Goal: Task Accomplishment & Management: Complete application form

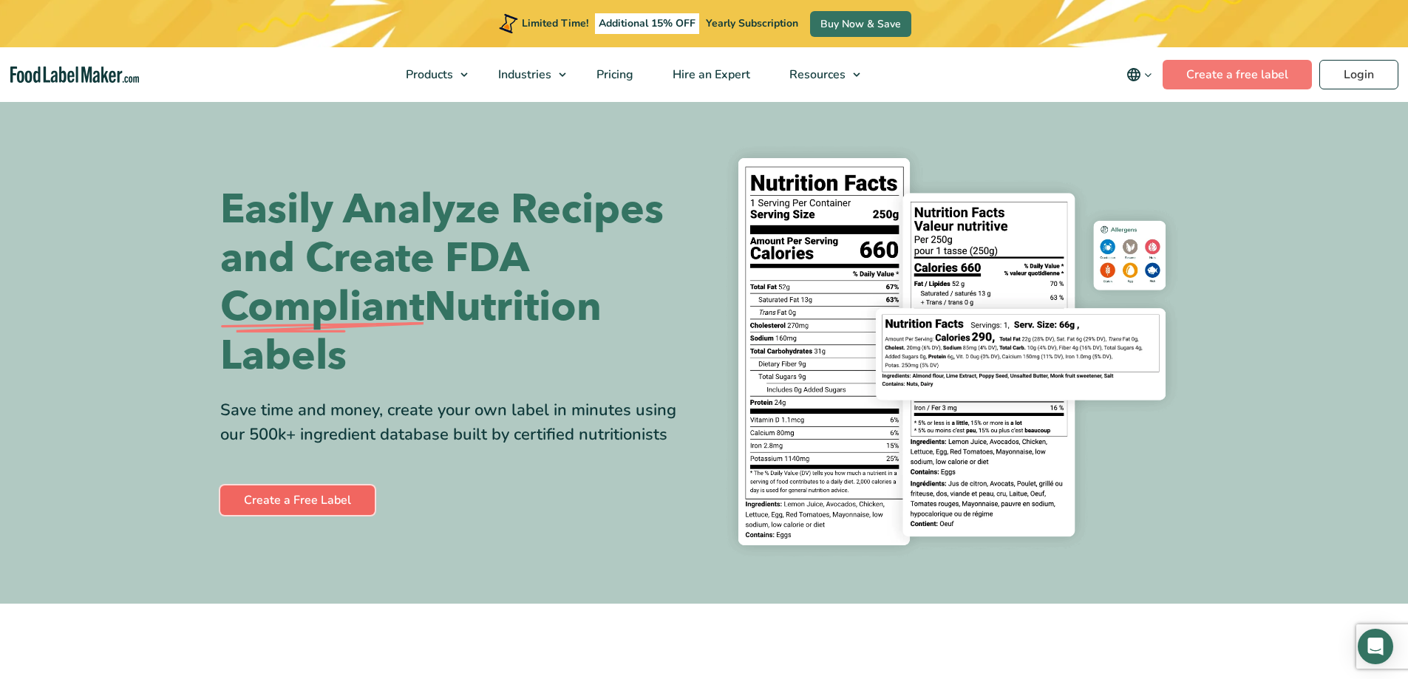
click at [320, 497] on link "Create a Free Label" at bounding box center [297, 500] width 154 height 30
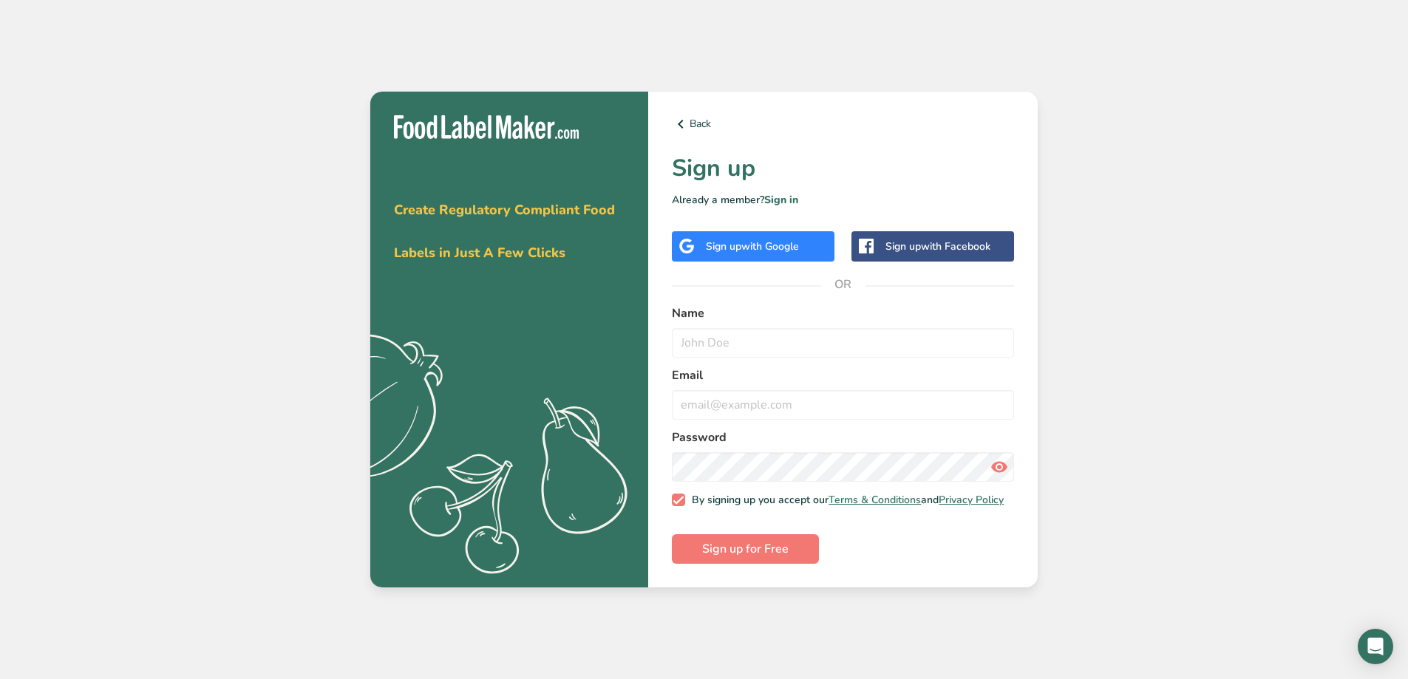
click at [766, 239] on span "with Google" at bounding box center [770, 246] width 58 height 14
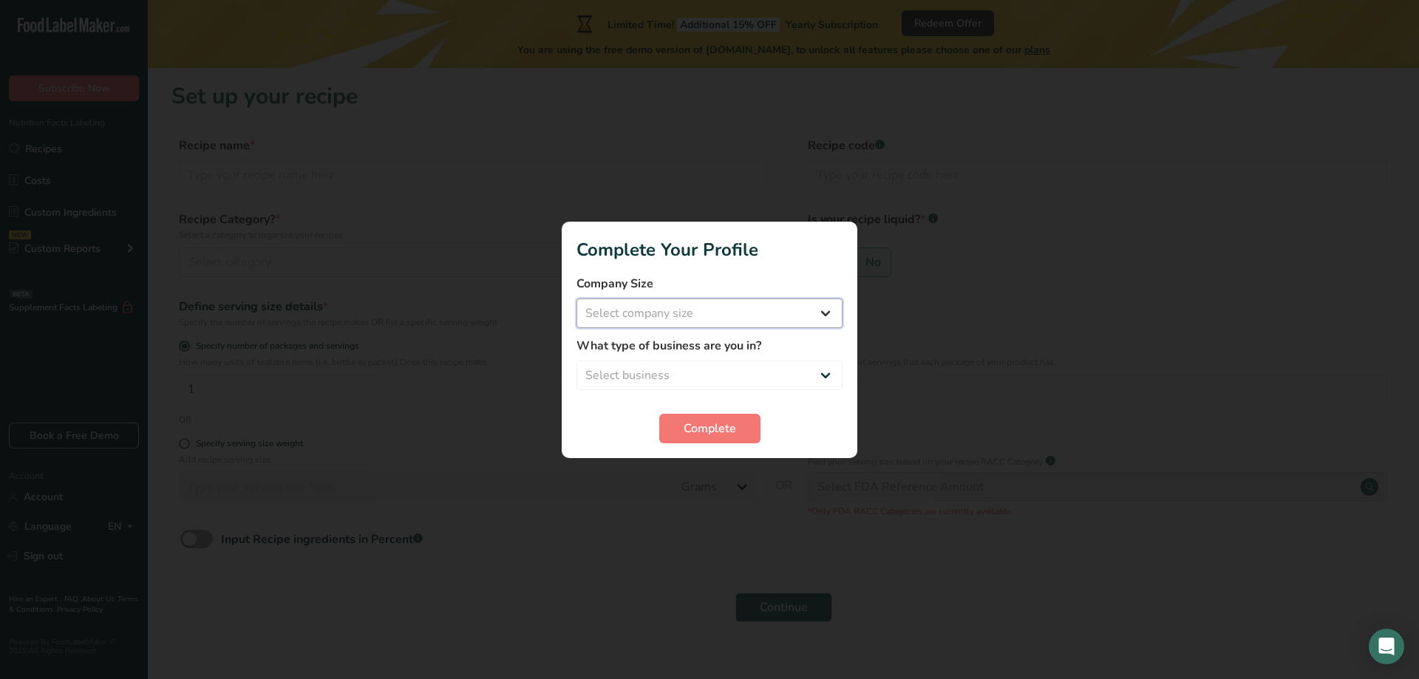
click at [705, 313] on select "Select company size Fewer than 10 Employees 10 to 50 Employees 51 to 500 Employ…" at bounding box center [709, 314] width 266 height 30
select select "2"
click at [576, 299] on select "Select company size Fewer than 10 Employees 10 to 50 Employees 51 to 500 Employ…" at bounding box center [709, 314] width 266 height 30
click at [661, 371] on select "Select business Packaged Food Manufacturer Restaurant & Cafe Bakery Meal Plans …" at bounding box center [709, 376] width 266 height 30
select select "1"
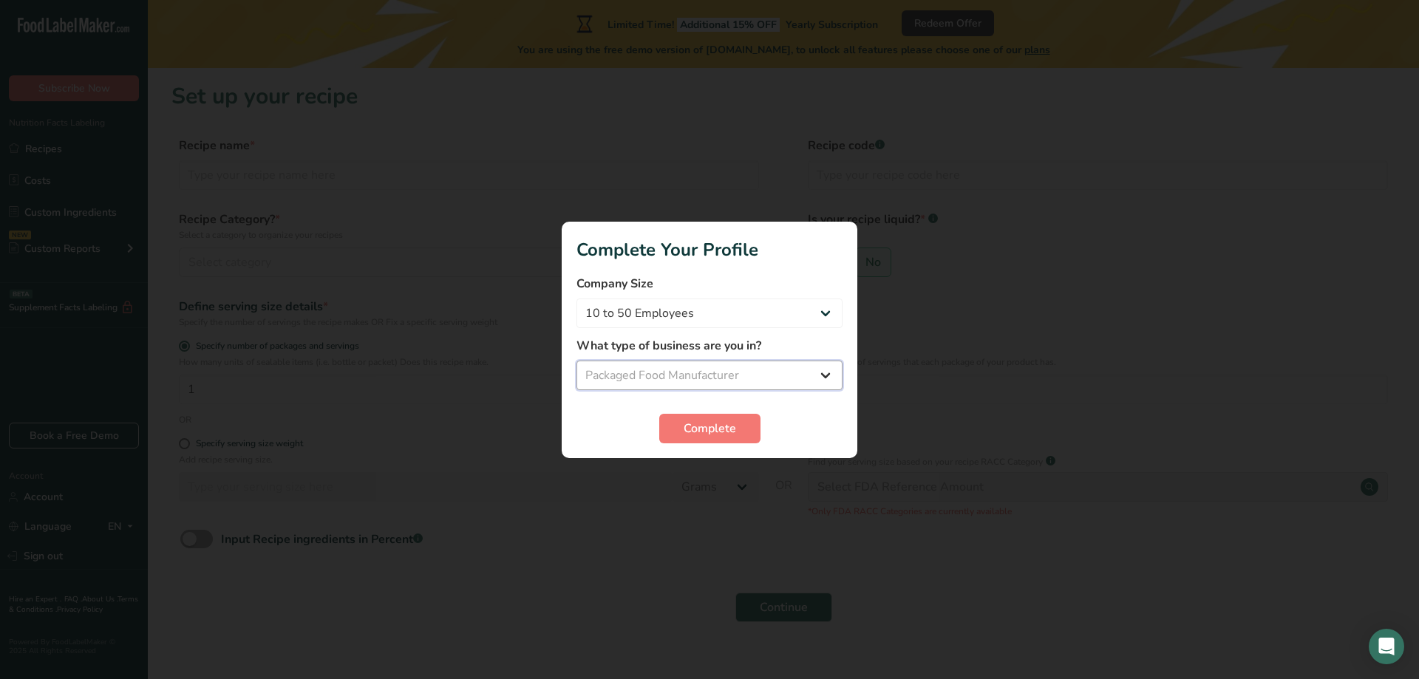
click at [576, 361] on select "Select business Packaged Food Manufacturer Restaurant & Cafe Bakery Meal Plans …" at bounding box center [709, 376] width 266 height 30
click at [675, 421] on button "Complete" at bounding box center [709, 429] width 101 height 30
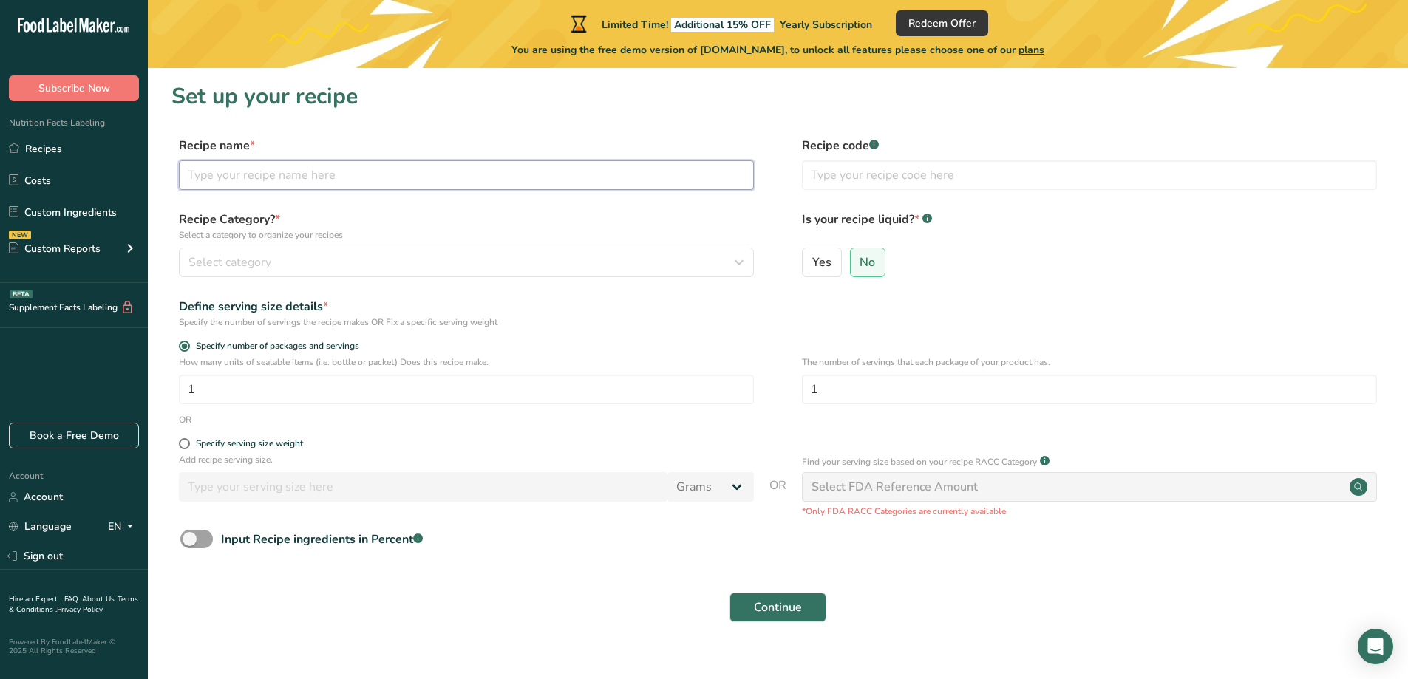
click at [356, 182] on input "text" at bounding box center [466, 175] width 575 height 30
type input "Cheesy Lobster & Shrimp Stuffed Potato Skins"
click at [275, 263] on div "Select category" at bounding box center [461, 262] width 547 height 18
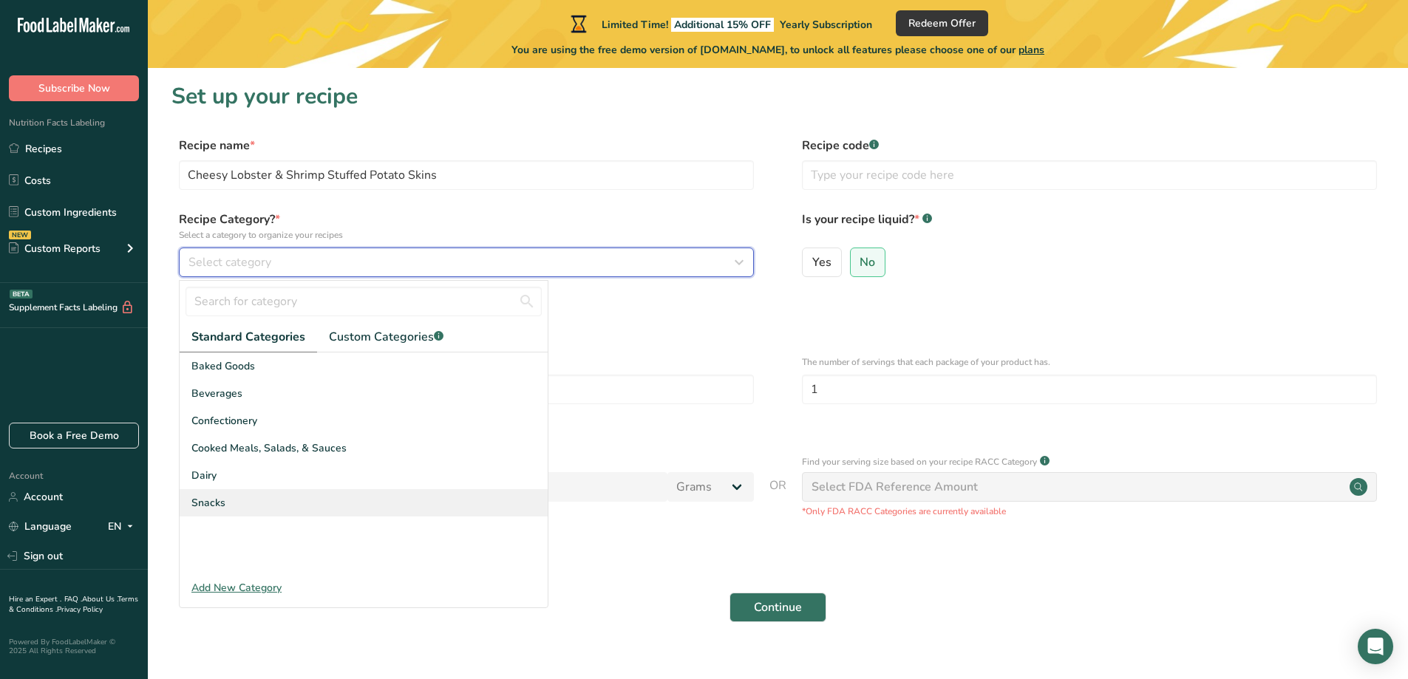
scroll to position [23, 0]
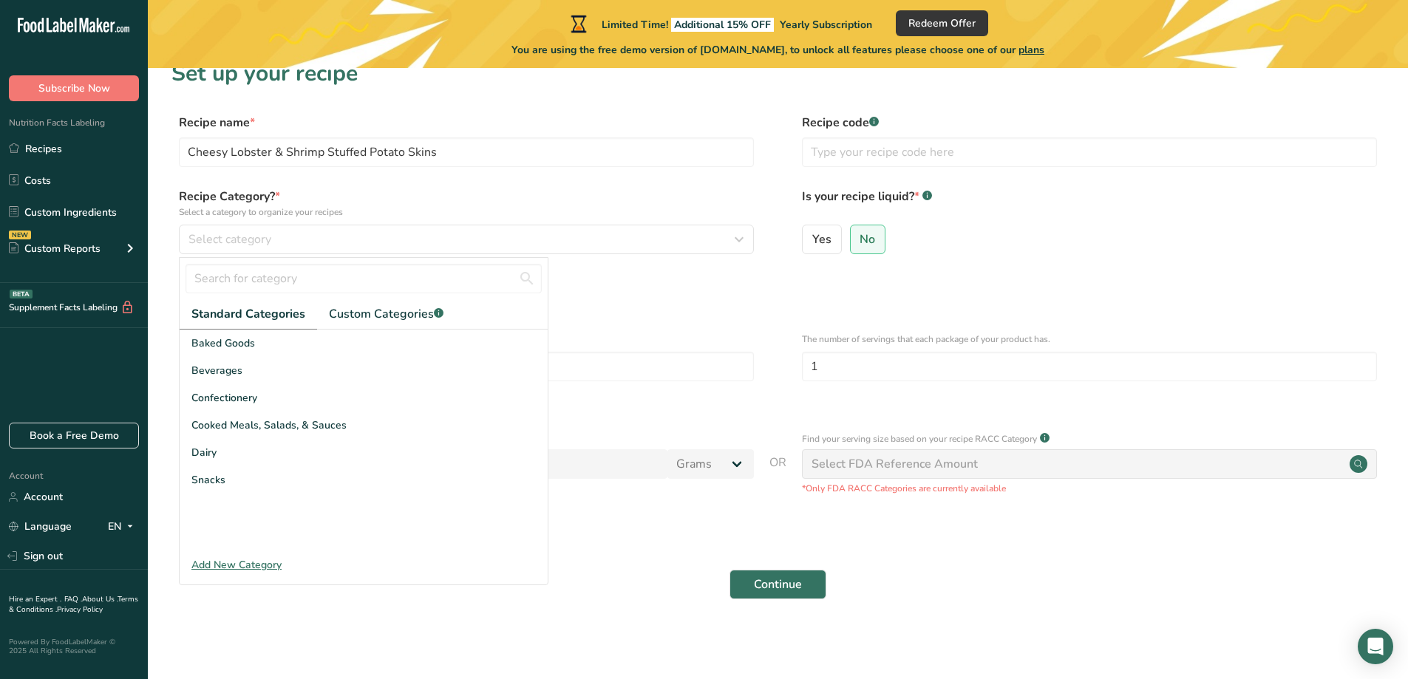
click at [212, 560] on div "Add New Category" at bounding box center [364, 565] width 368 height 16
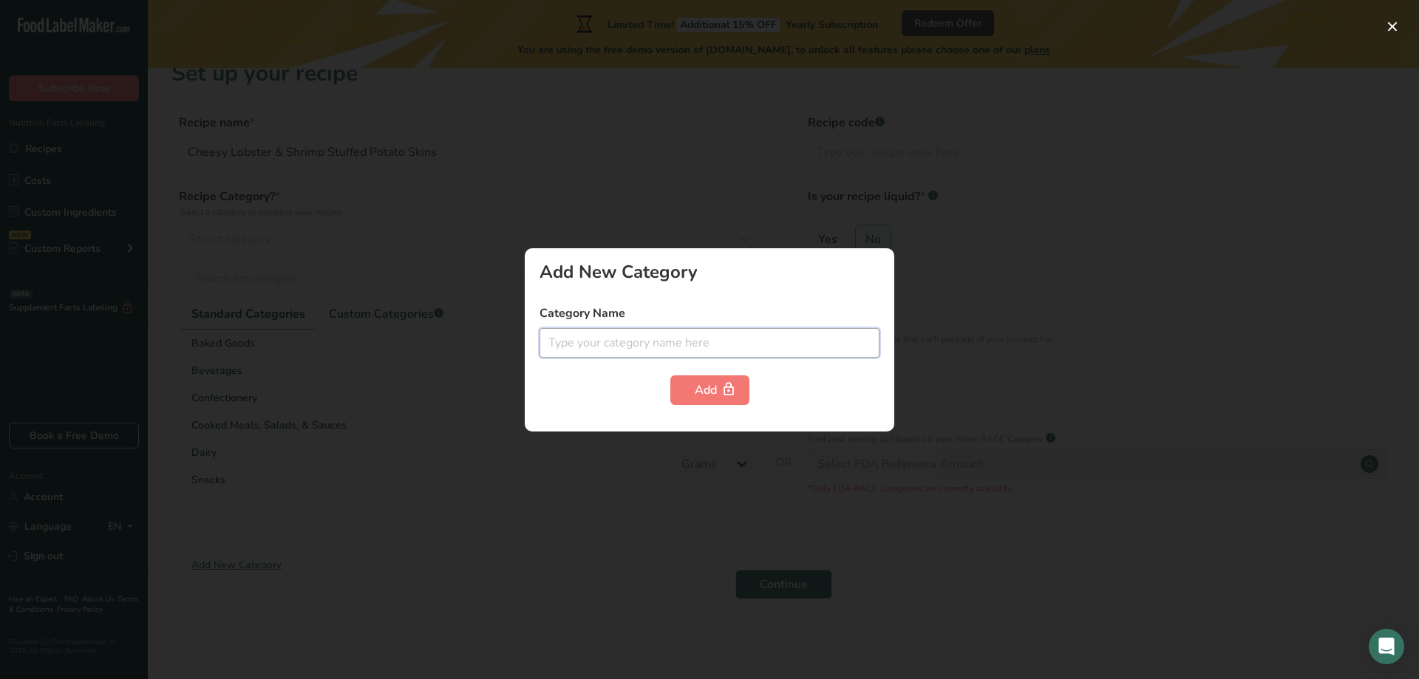
click at [576, 342] on input "text" at bounding box center [709, 343] width 340 height 30
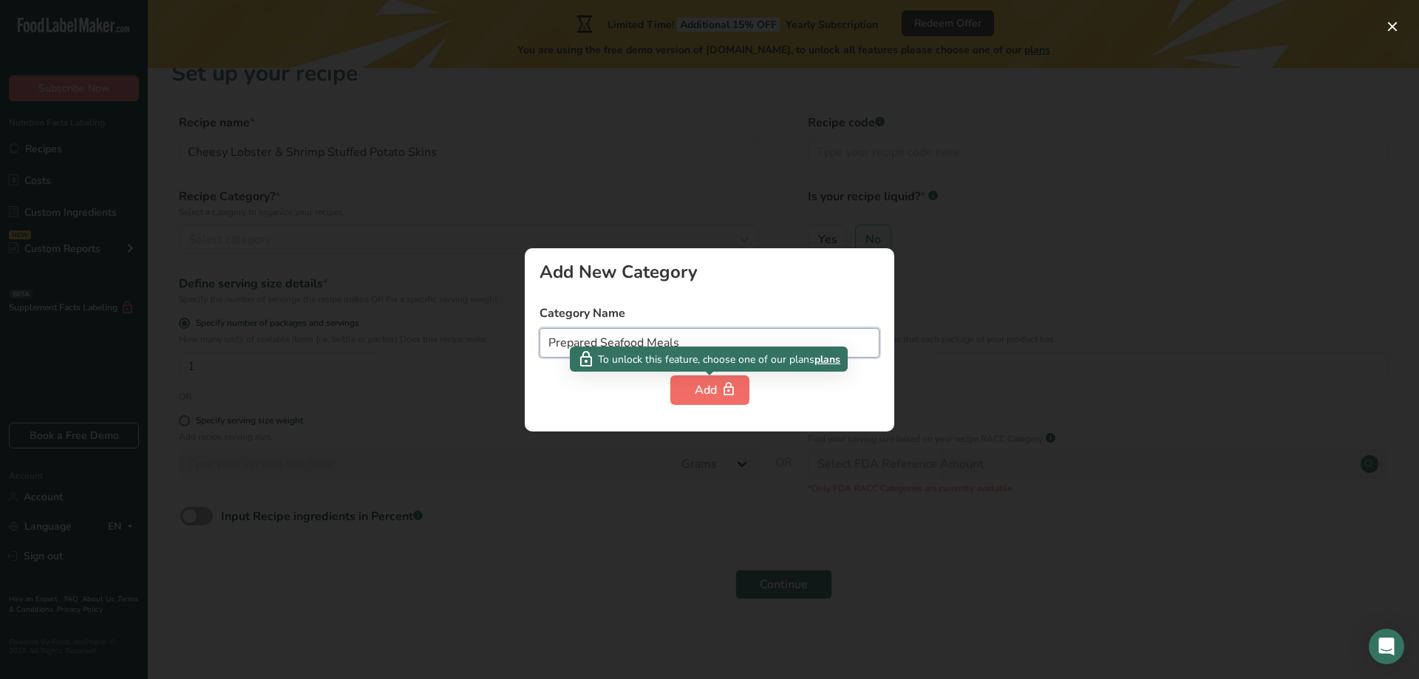
type input "Prepared Seafood Meals"
click at [692, 383] on button "Add" at bounding box center [709, 390] width 79 height 30
click at [715, 200] on div at bounding box center [709, 339] width 1419 height 679
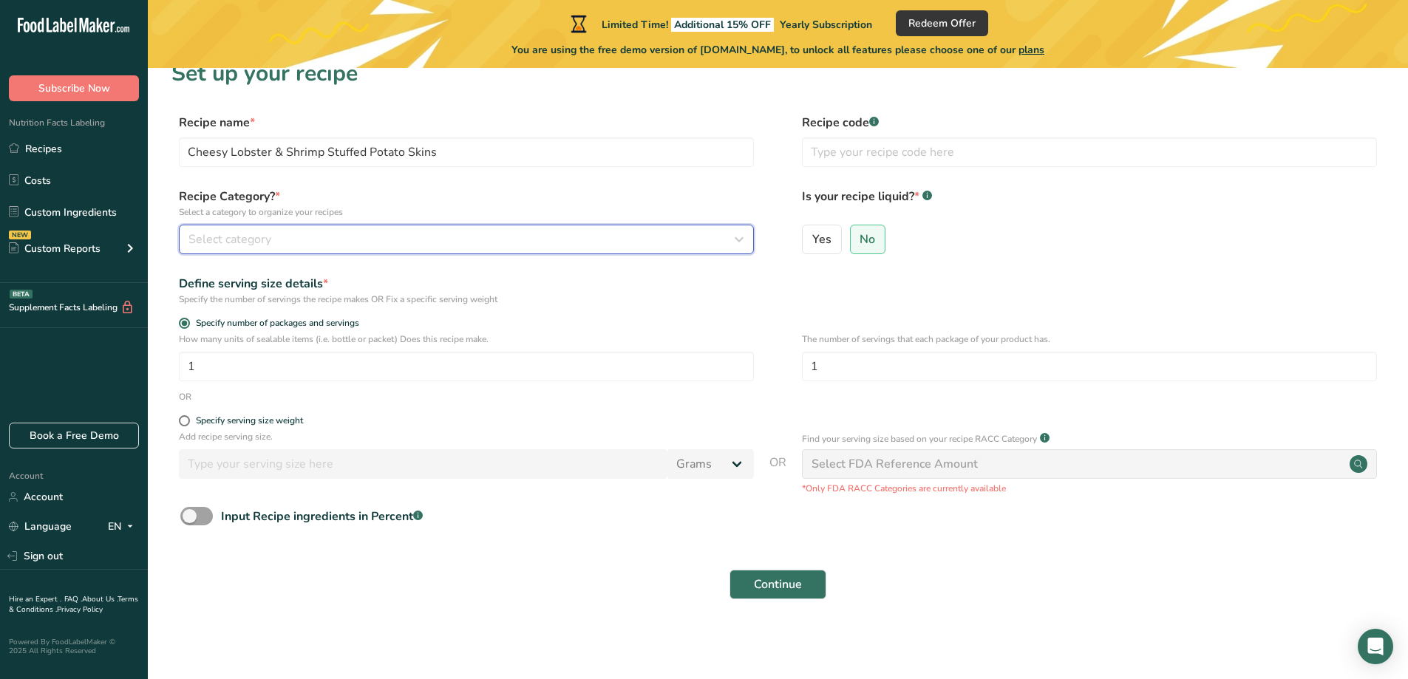
click at [302, 231] on div "Select category" at bounding box center [461, 240] width 547 height 18
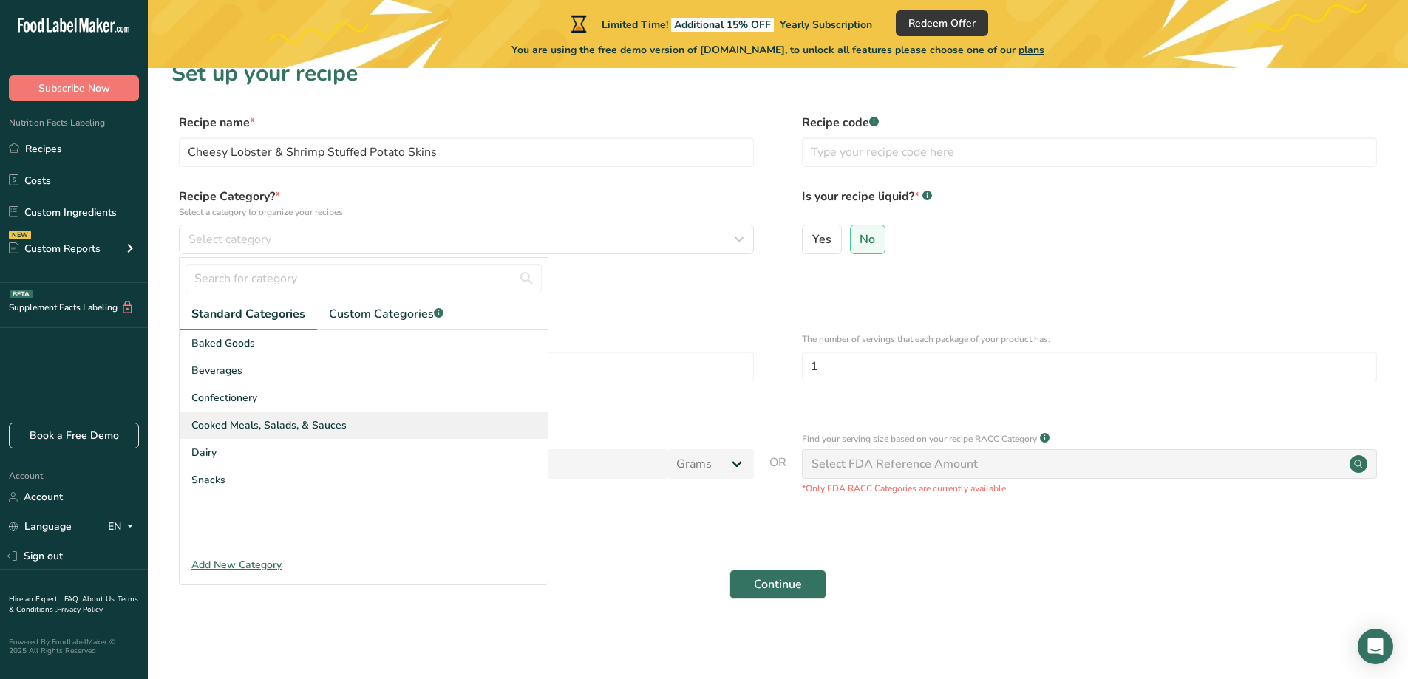
click at [236, 432] on span "Cooked Meals, Salads, & Sauces" at bounding box center [268, 425] width 155 height 16
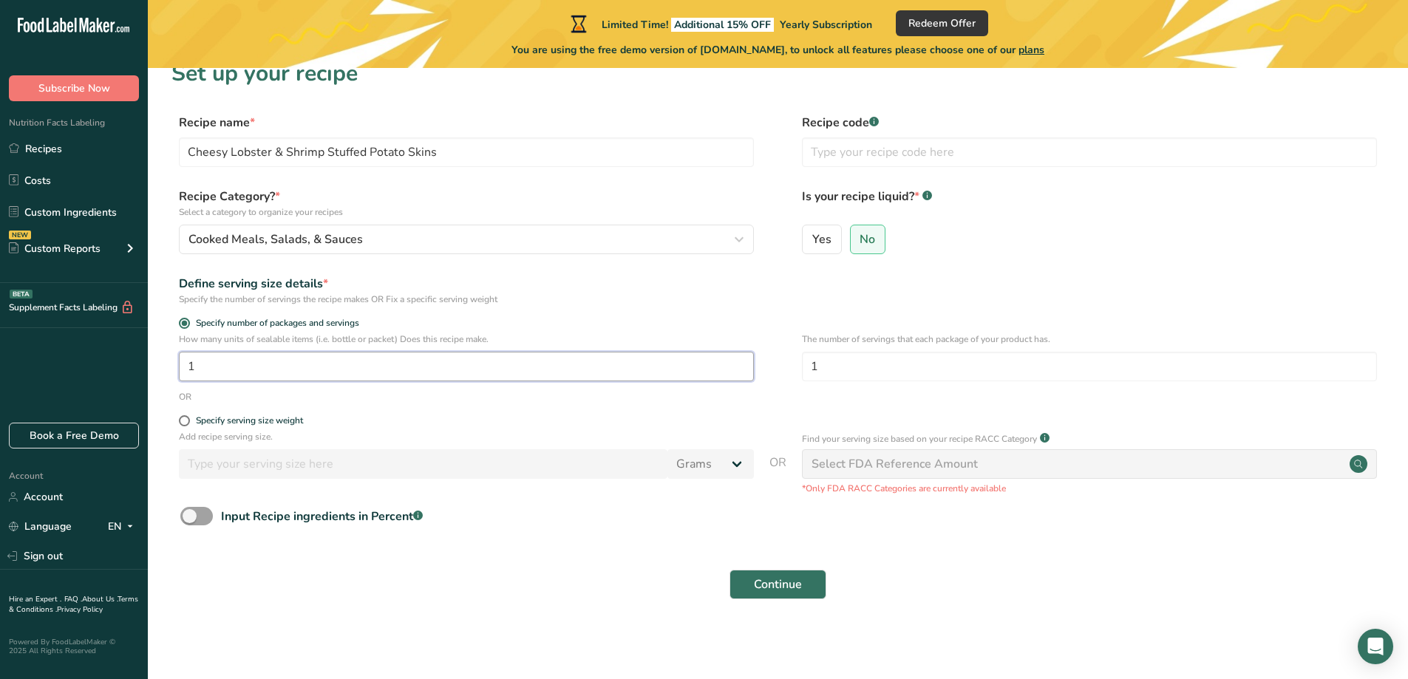
click at [210, 366] on input "1" at bounding box center [466, 367] width 575 height 30
type input "600"
click at [187, 418] on span at bounding box center [184, 420] width 11 height 11
click at [187, 418] on input "Specify serving size weight" at bounding box center [184, 421] width 10 height 10
radio input "true"
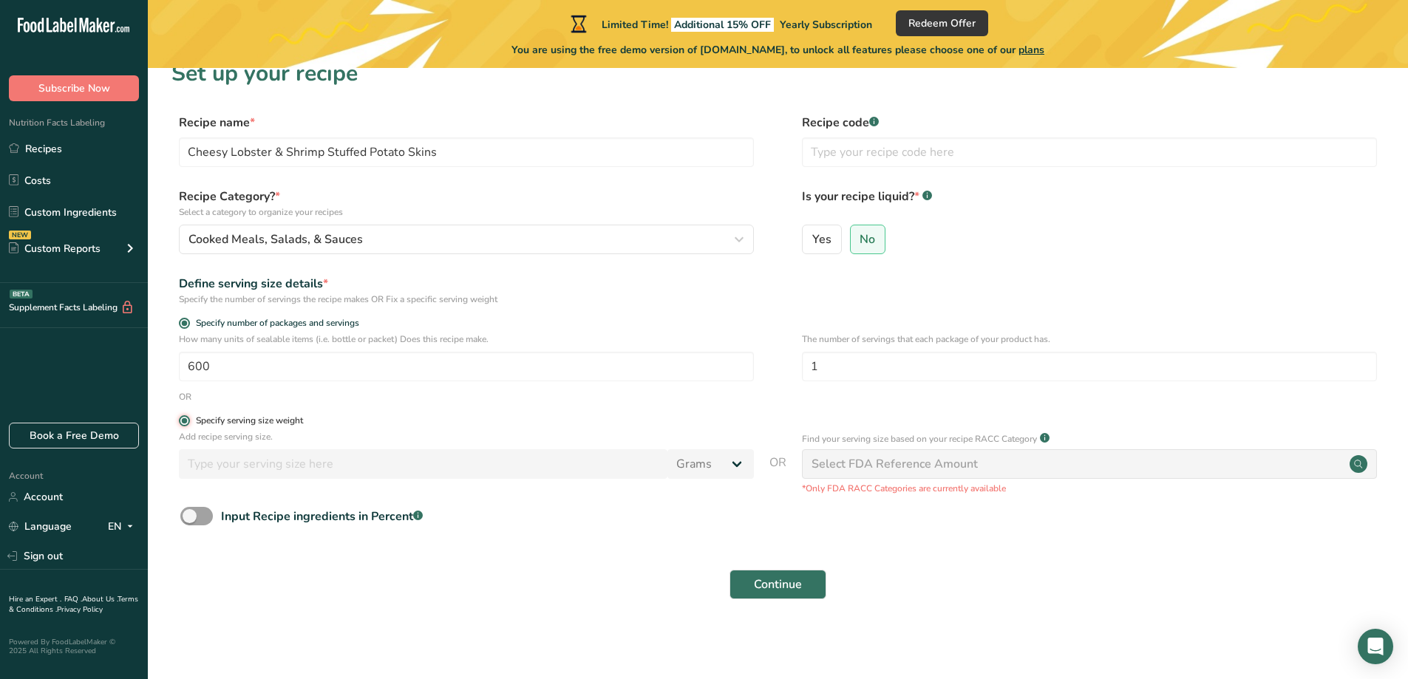
radio input "false"
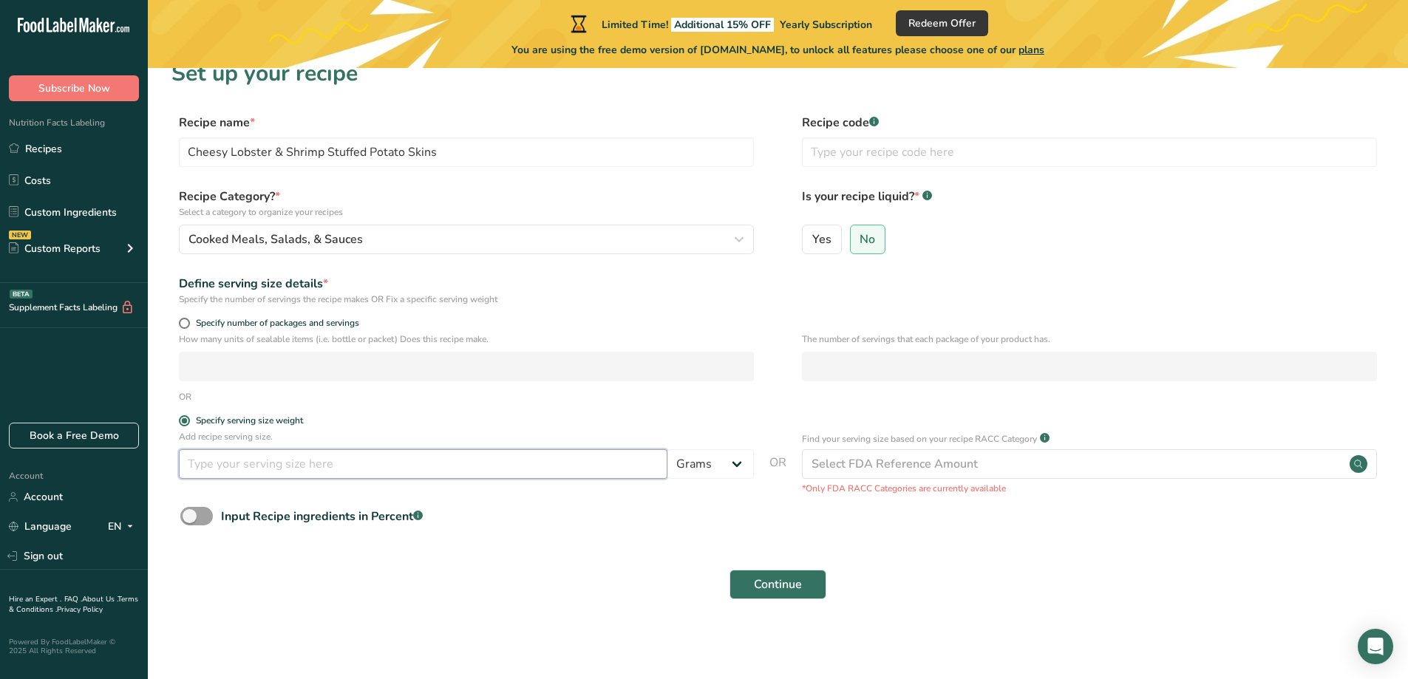
click at [248, 466] on input "number" at bounding box center [423, 464] width 488 height 30
click at [185, 324] on span at bounding box center [184, 323] width 11 height 11
click at [185, 324] on input "Specify number of packages and servings" at bounding box center [184, 323] width 10 height 10
radio input "true"
radio input "false"
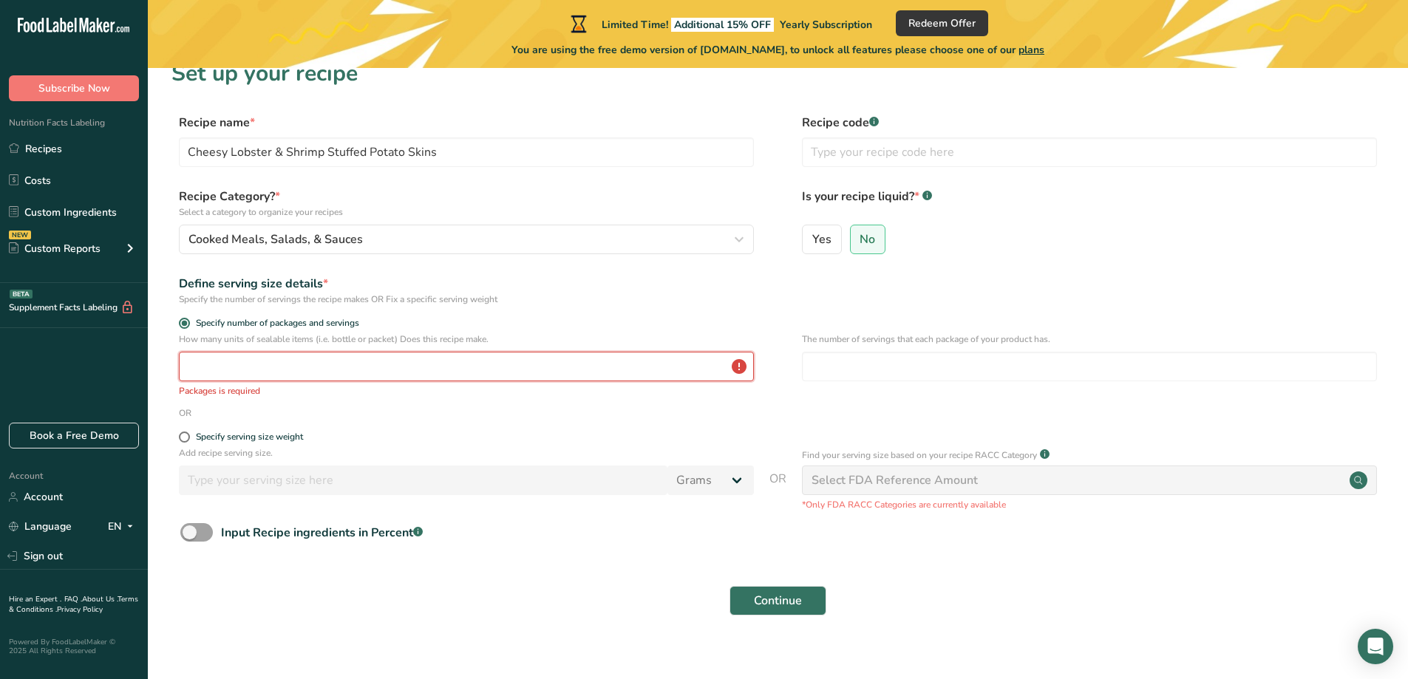
click at [220, 372] on input "number" at bounding box center [466, 367] width 575 height 30
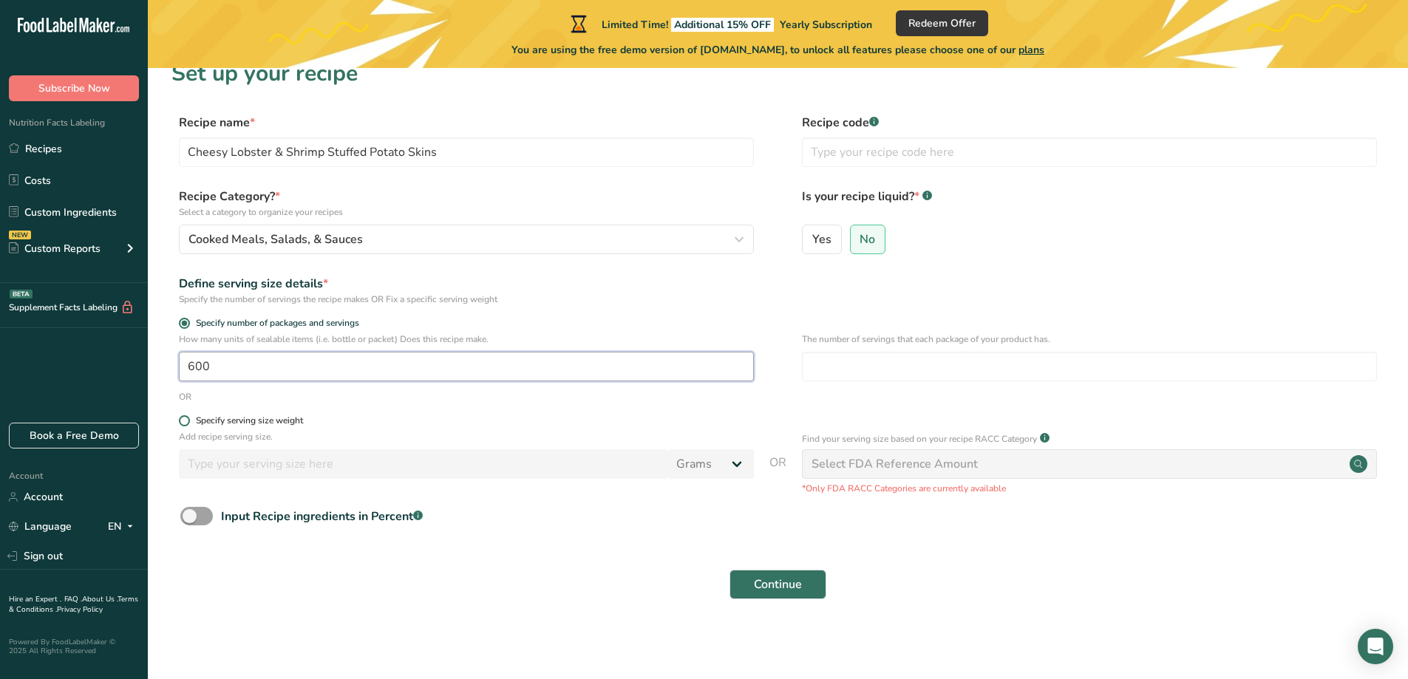
type input "600"
click at [360, 423] on label "Specify serving size weight" at bounding box center [466, 420] width 575 height 11
click at [188, 423] on input "Specify serving size weight" at bounding box center [184, 421] width 10 height 10
radio input "true"
radio input "false"
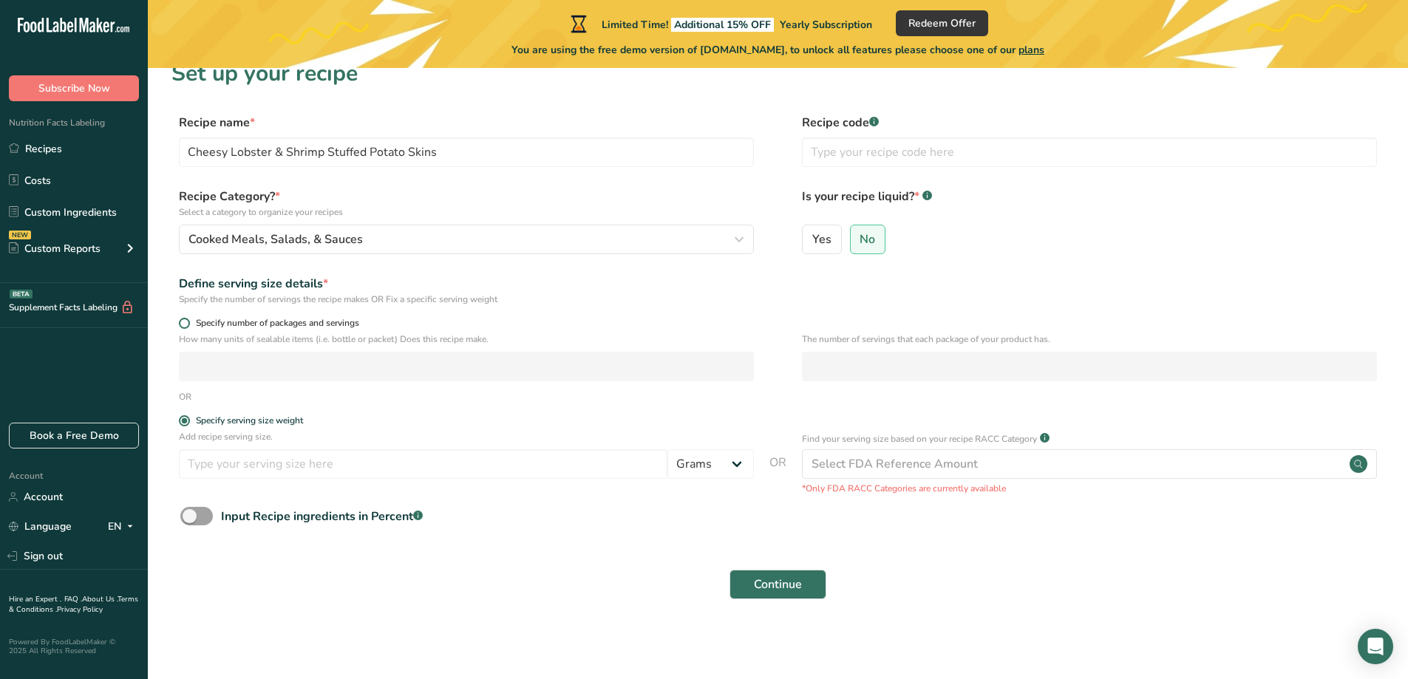
click at [180, 321] on span at bounding box center [184, 323] width 11 height 11
click at [180, 321] on input "Specify number of packages and servings" at bounding box center [184, 323] width 10 height 10
radio input "true"
radio input "false"
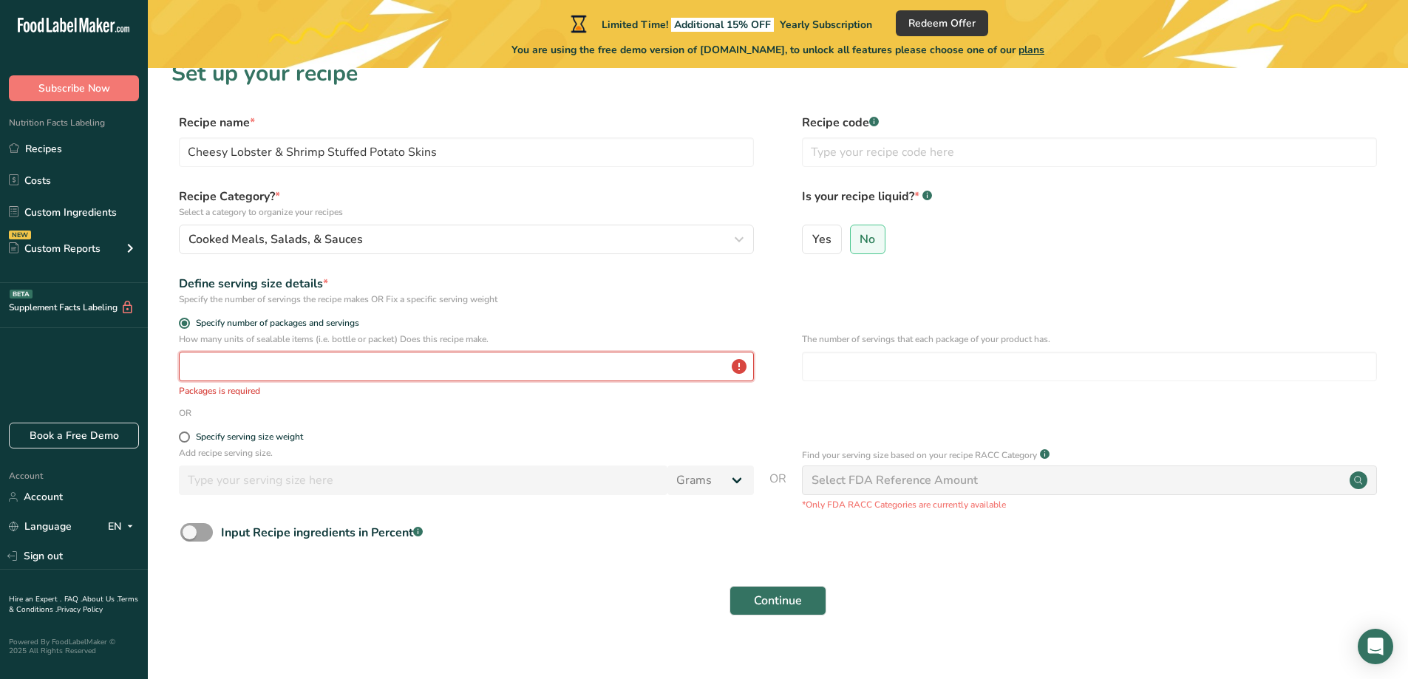
click at [211, 360] on input "number" at bounding box center [466, 367] width 575 height 30
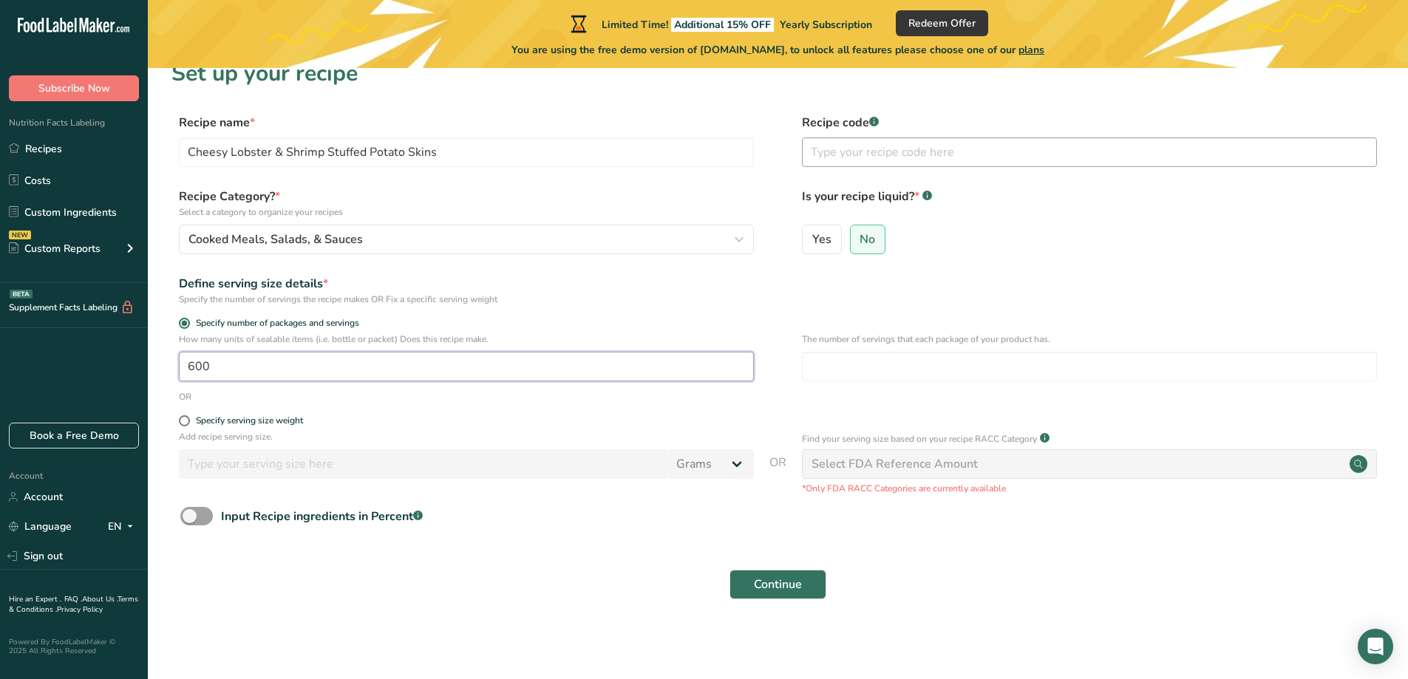
type input "600"
click at [860, 157] on input "text" at bounding box center [1089, 152] width 575 height 30
type input "1"
click at [872, 236] on span "No" at bounding box center [867, 239] width 16 height 15
click at [860, 236] on input "No" at bounding box center [855, 239] width 10 height 10
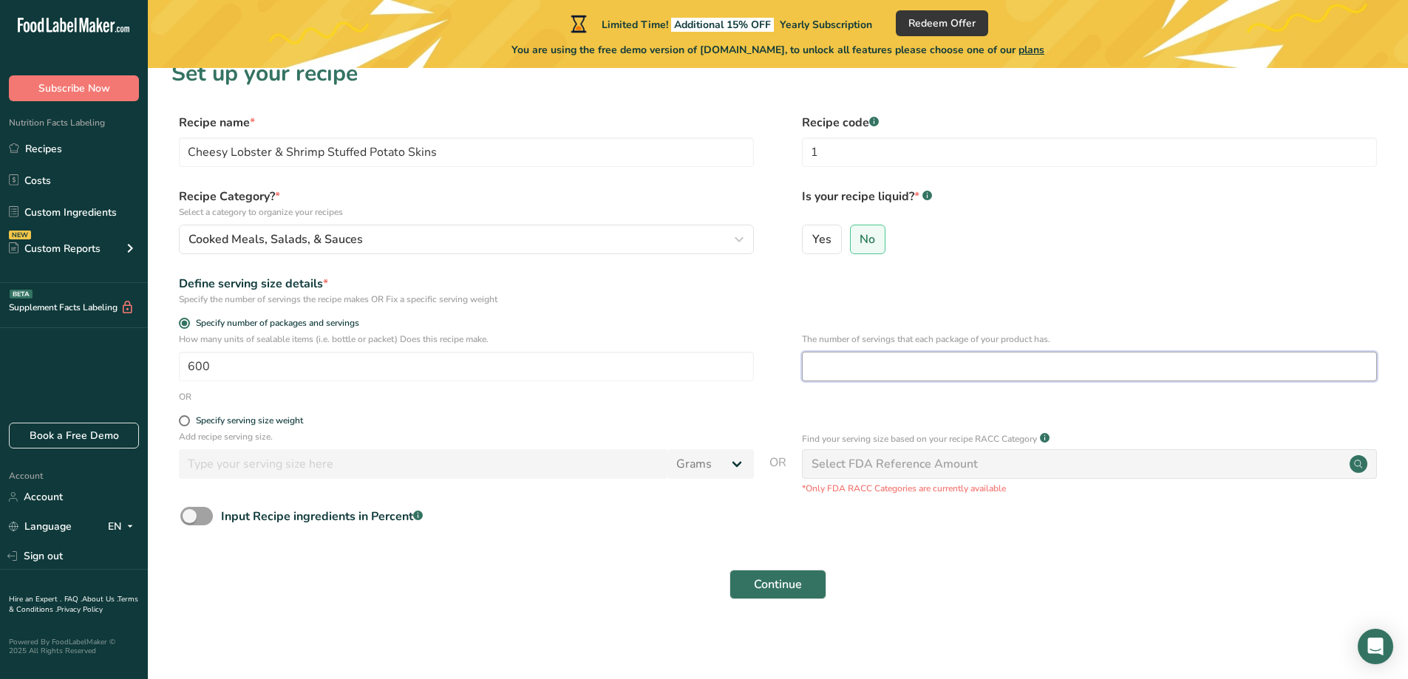
click at [812, 364] on input "number" at bounding box center [1089, 367] width 575 height 30
type input "1"
click at [1003, 468] on div "Select FDA Reference Amount" at bounding box center [1089, 464] width 575 height 30
click at [777, 583] on span "Continue" at bounding box center [778, 585] width 48 height 18
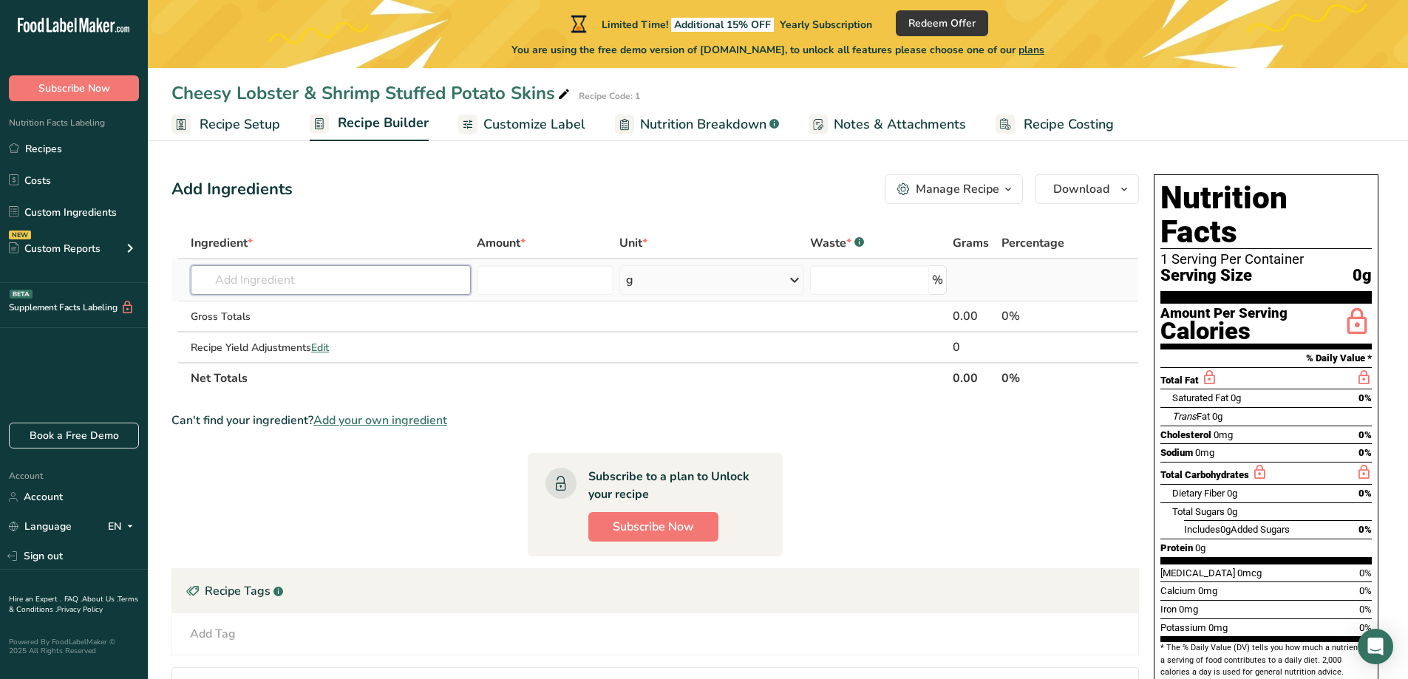
click at [310, 277] on input "text" at bounding box center [331, 280] width 280 height 30
click at [694, 522] on span "Subscribe Now" at bounding box center [653, 527] width 81 height 18
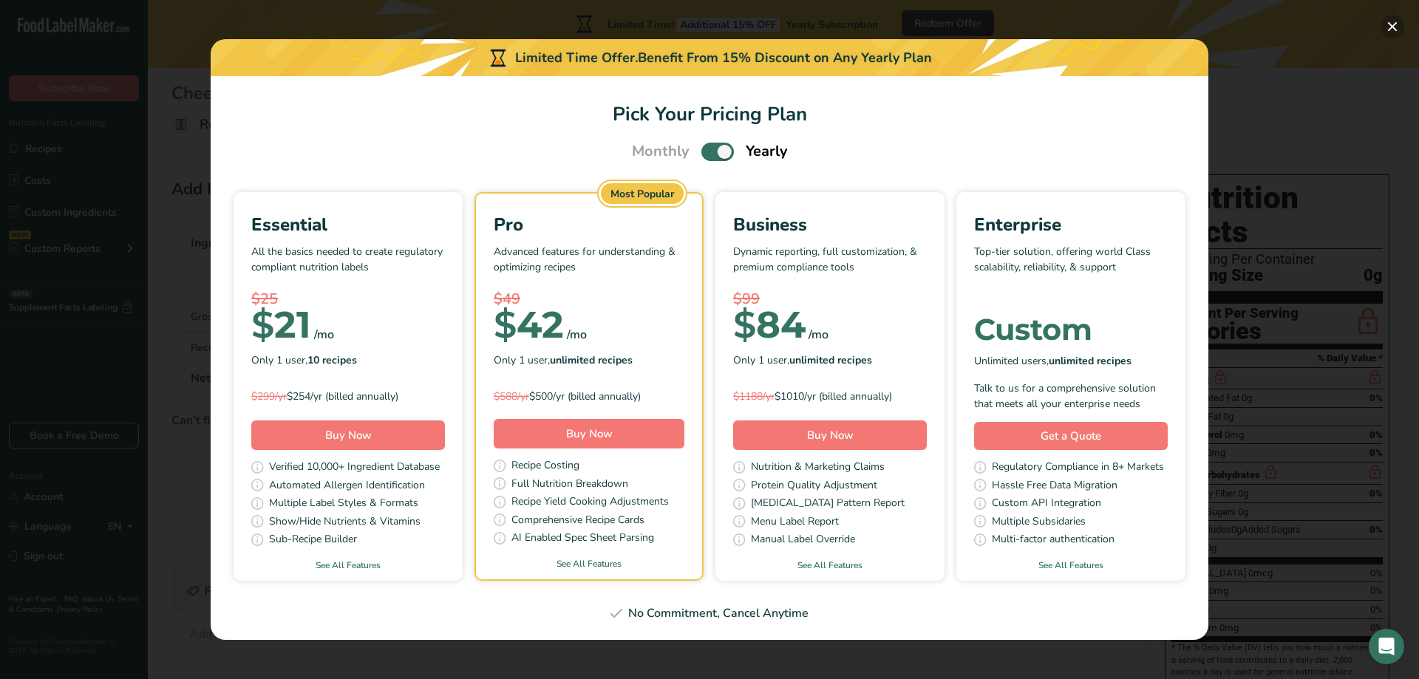
click at [1393, 28] on button "Pick Your Pricing Plan Modal" at bounding box center [1392, 27] width 24 height 24
